Goal: Find specific page/section: Find specific page/section

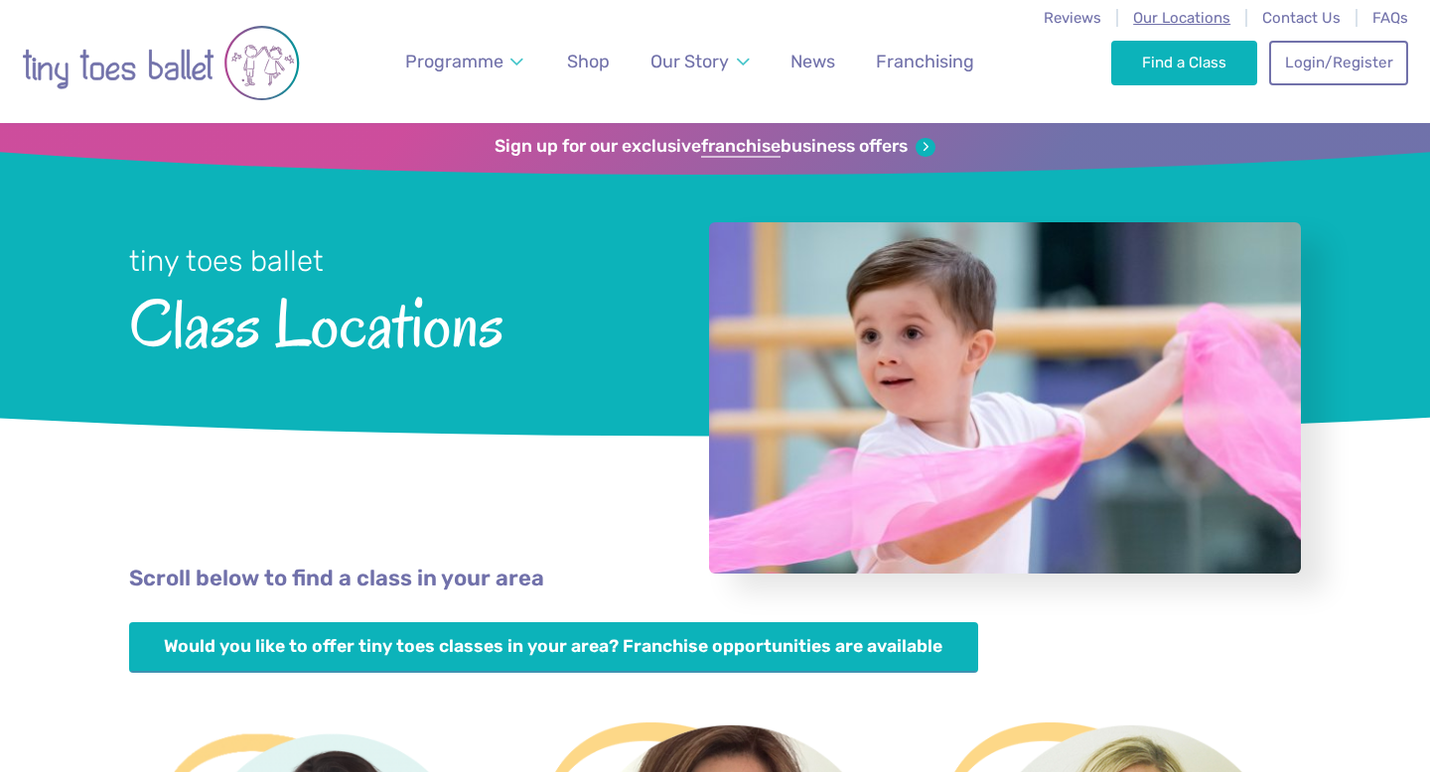
click at [1183, 21] on span "Our Locations" at bounding box center [1181, 18] width 97 height 18
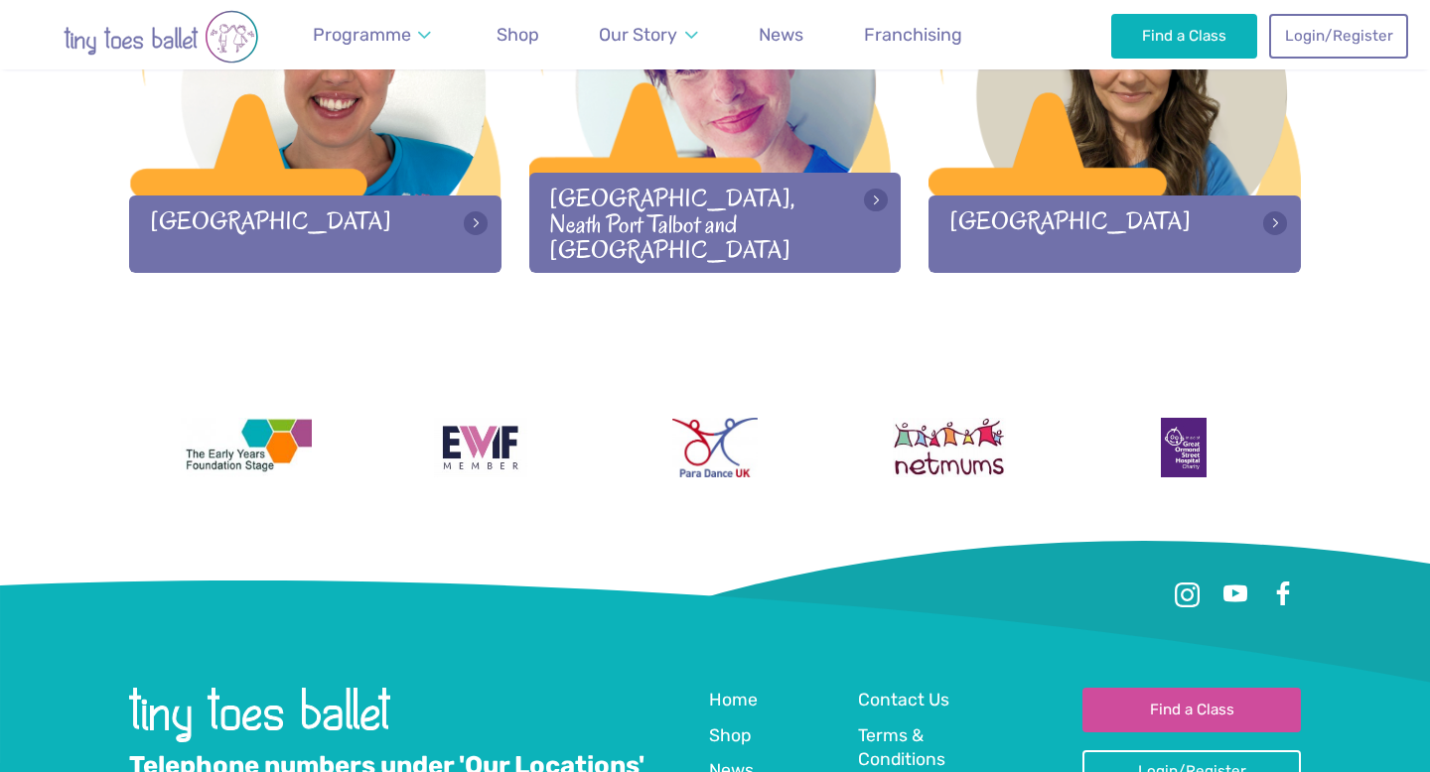
scroll to position [2688, 0]
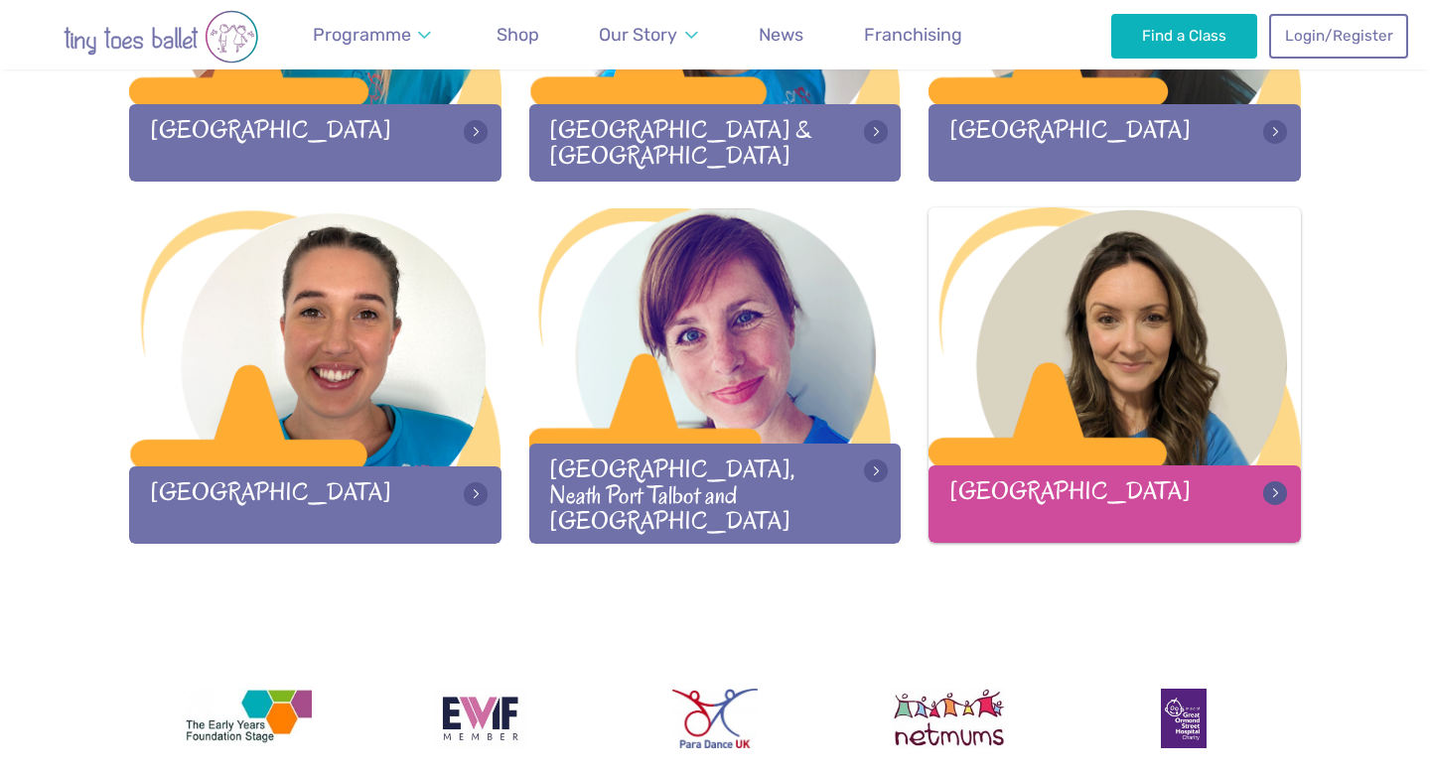
click at [1108, 418] on div at bounding box center [1114, 338] width 372 height 262
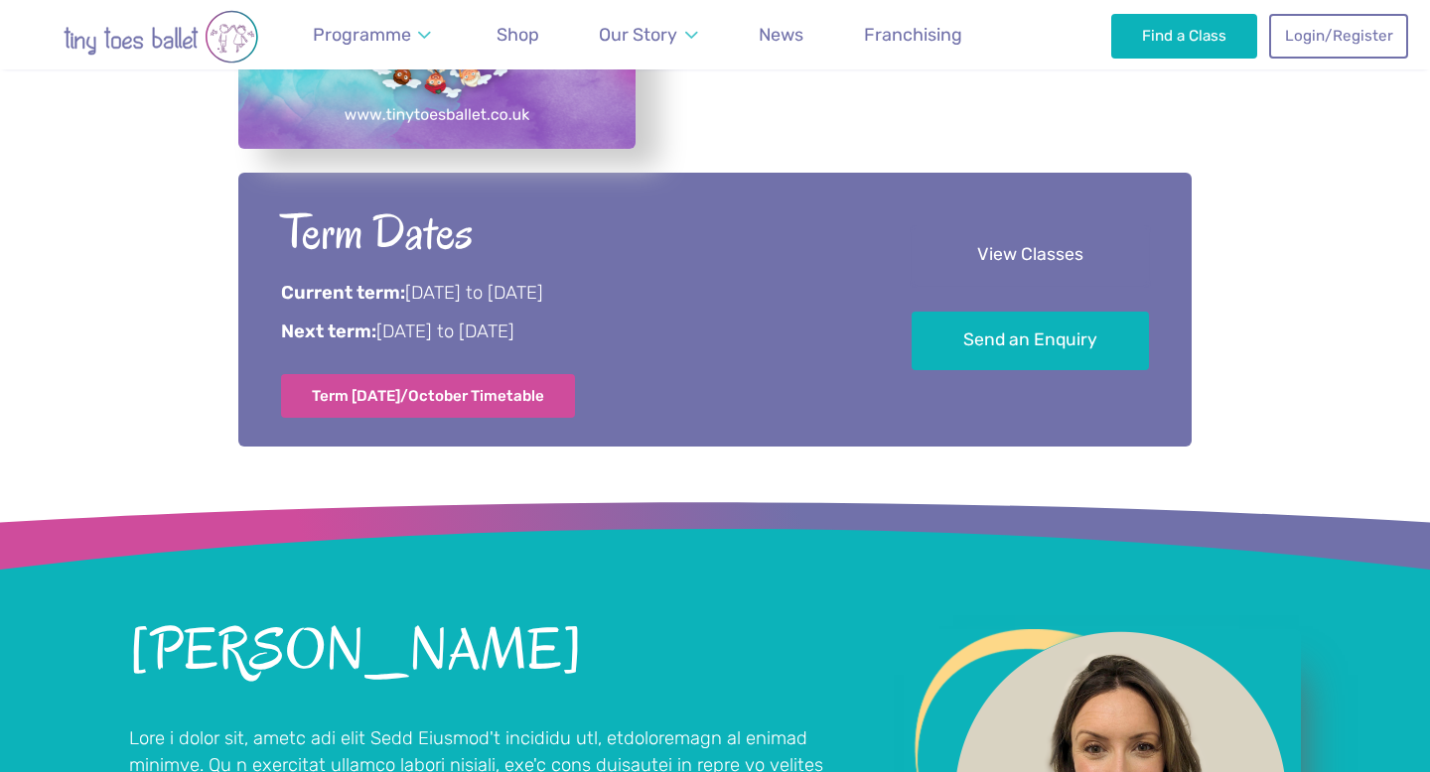
click at [1082, 256] on link "View Classes" at bounding box center [1029, 255] width 237 height 59
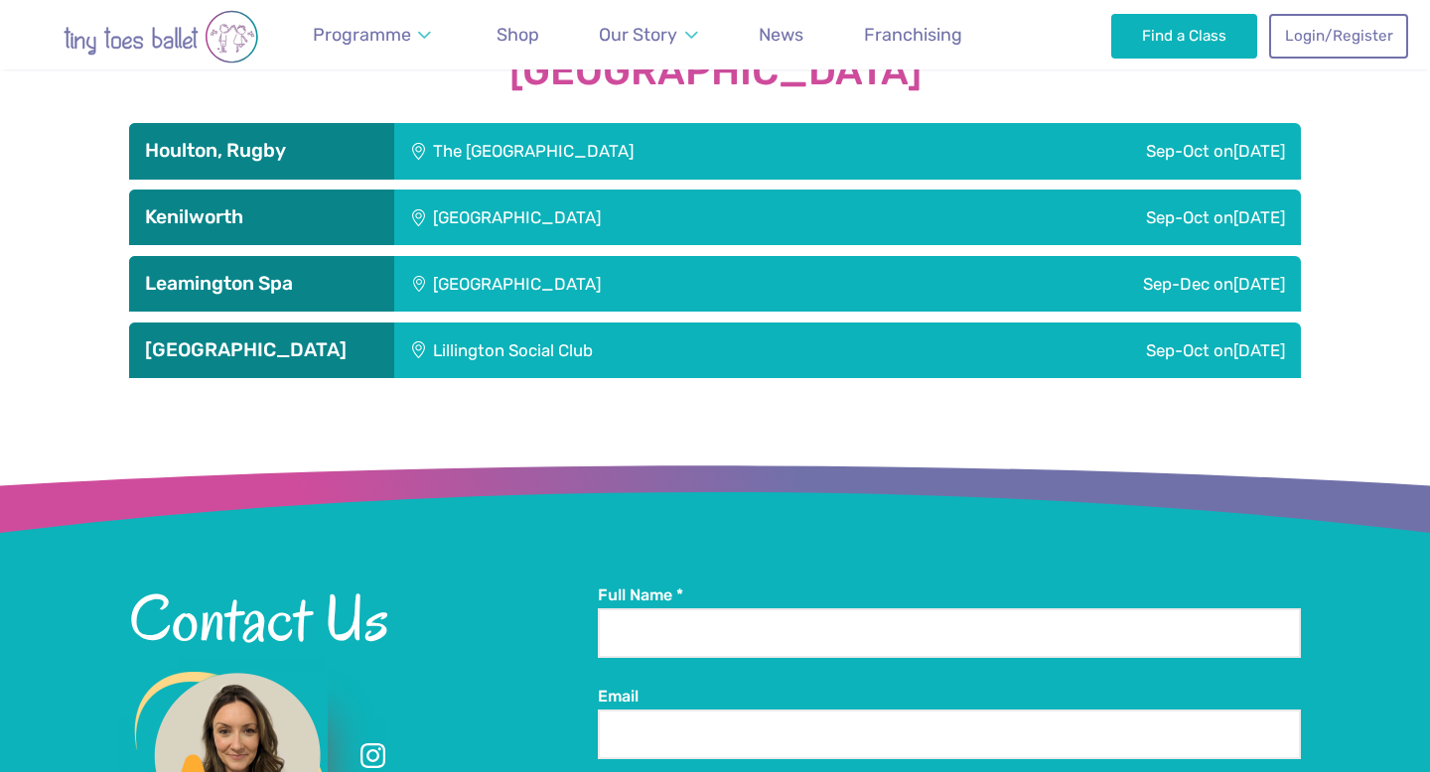
click at [999, 347] on div "Sep-Oct on Sunday" at bounding box center [1099, 351] width 402 height 56
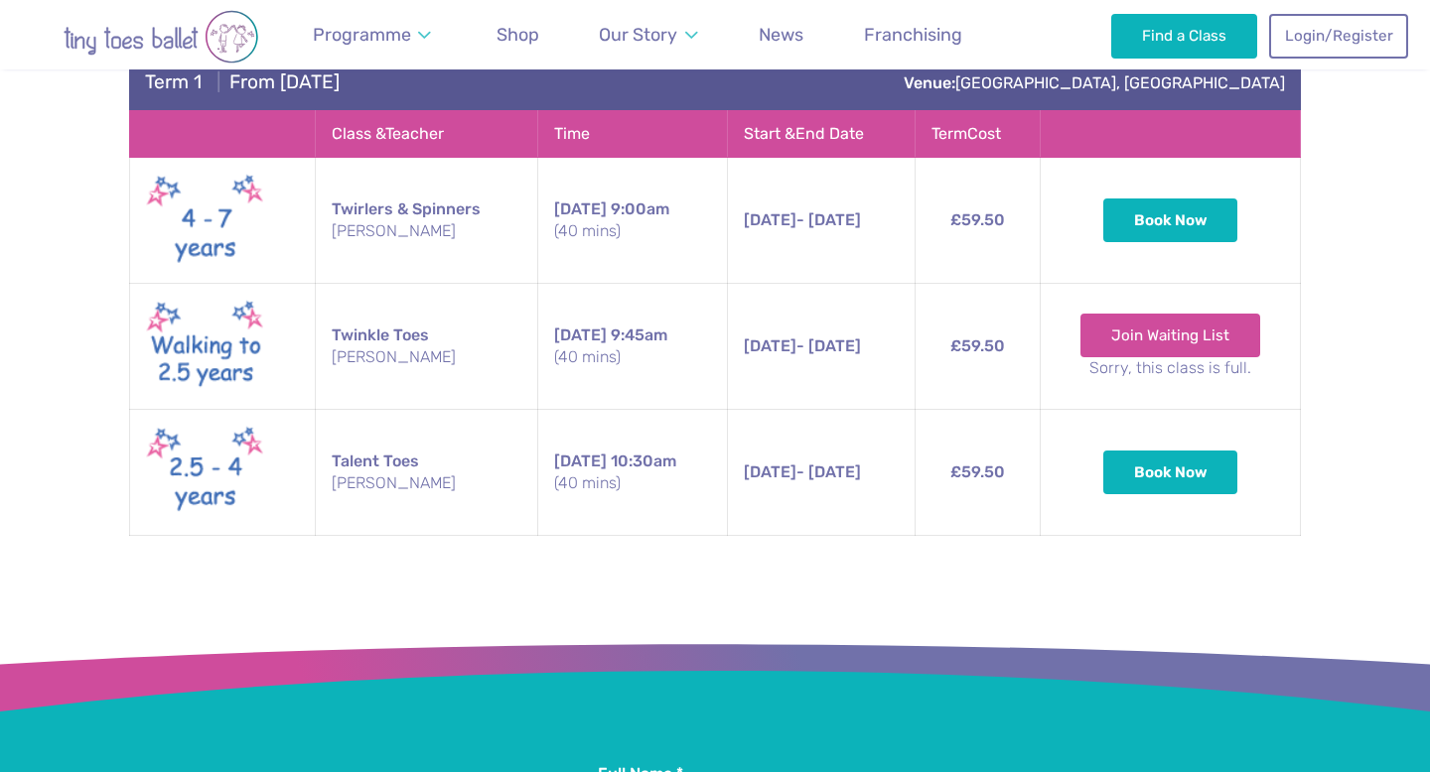
scroll to position [3279, 0]
